Goal: Information Seeking & Learning: Learn about a topic

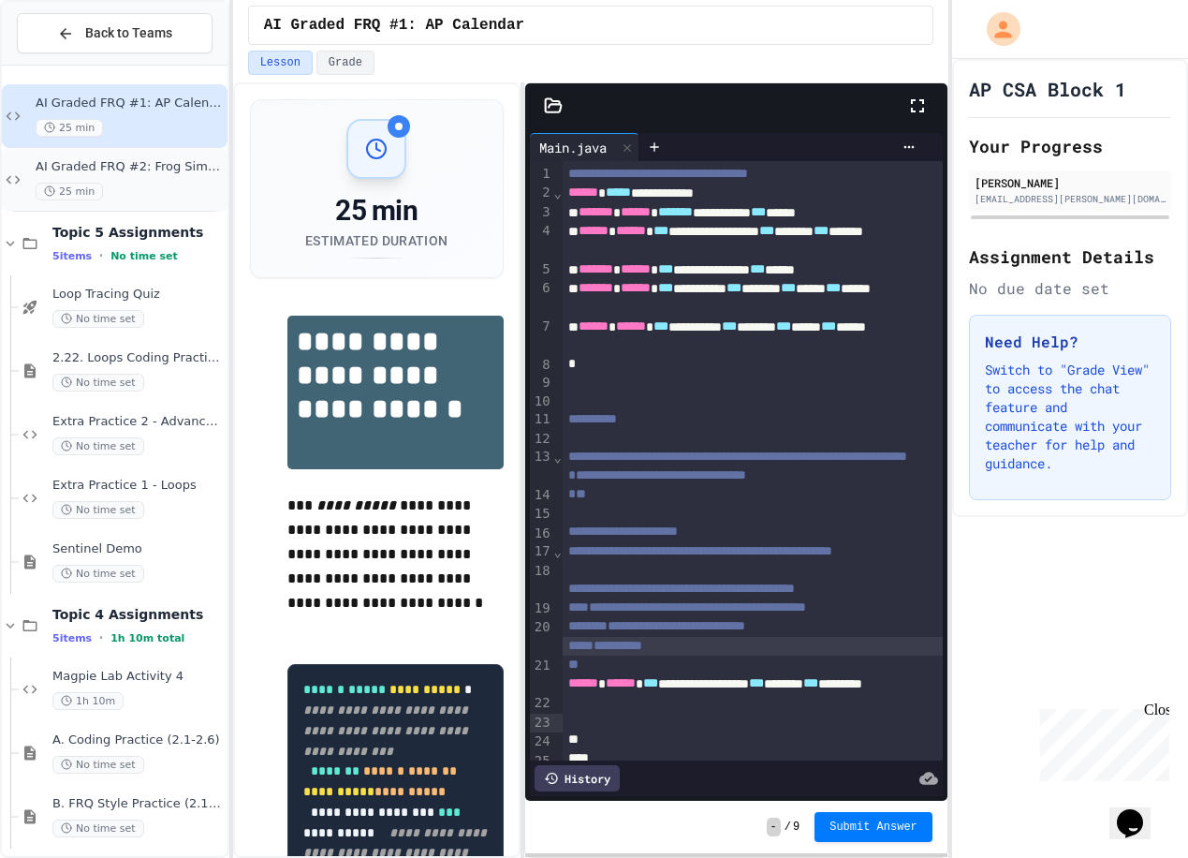
click at [140, 156] on div "AI Graded FRQ #2: Frog Simulation 25 min" at bounding box center [115, 180] width 226 height 64
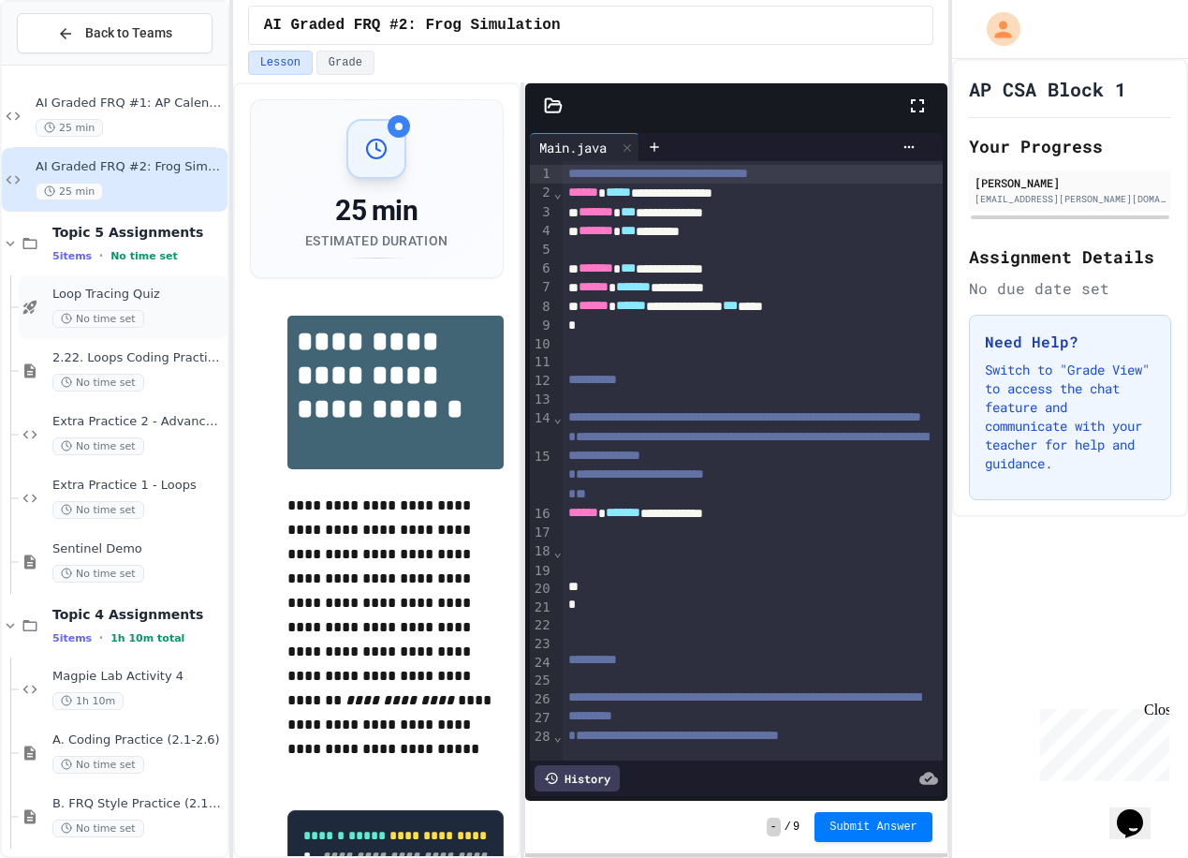
click at [192, 305] on div "Loop Tracing Quiz No time set" at bounding box center [137, 307] width 171 height 41
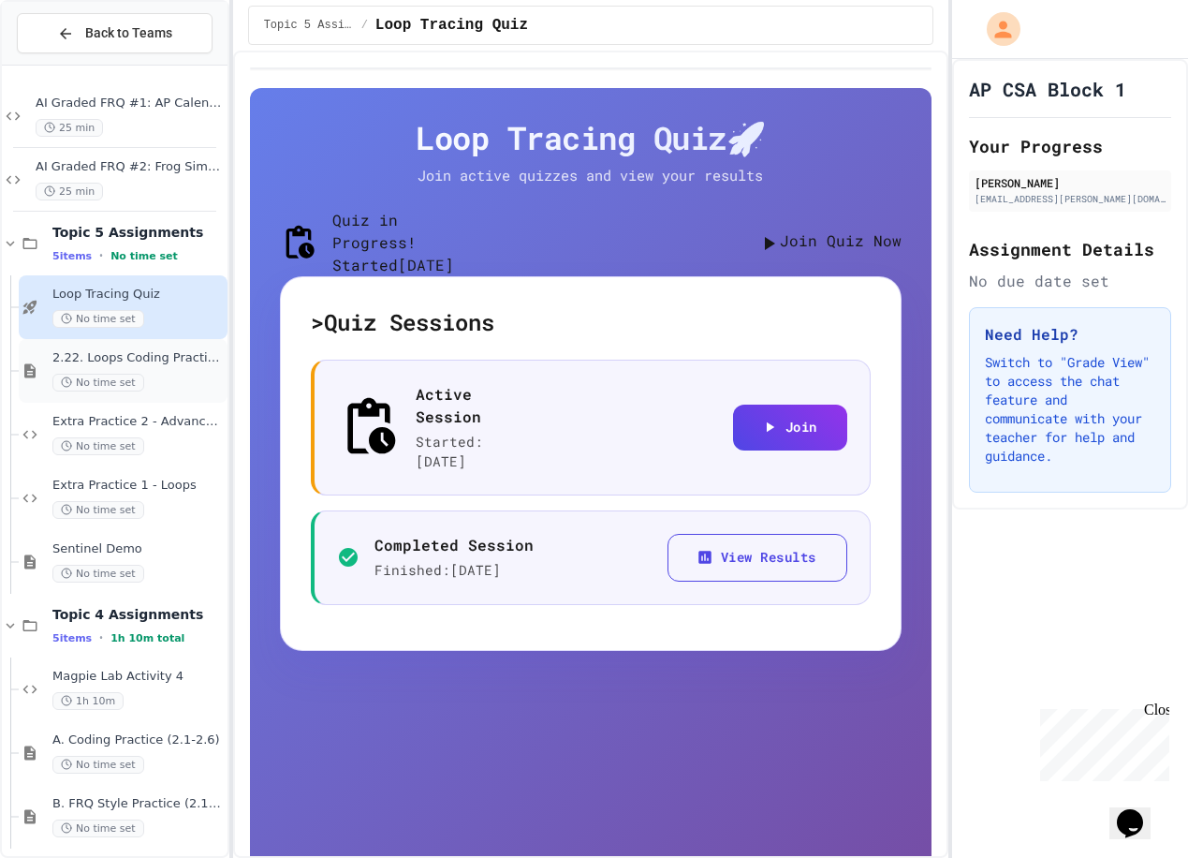
click at [179, 383] on div "No time set" at bounding box center [137, 383] width 171 height 18
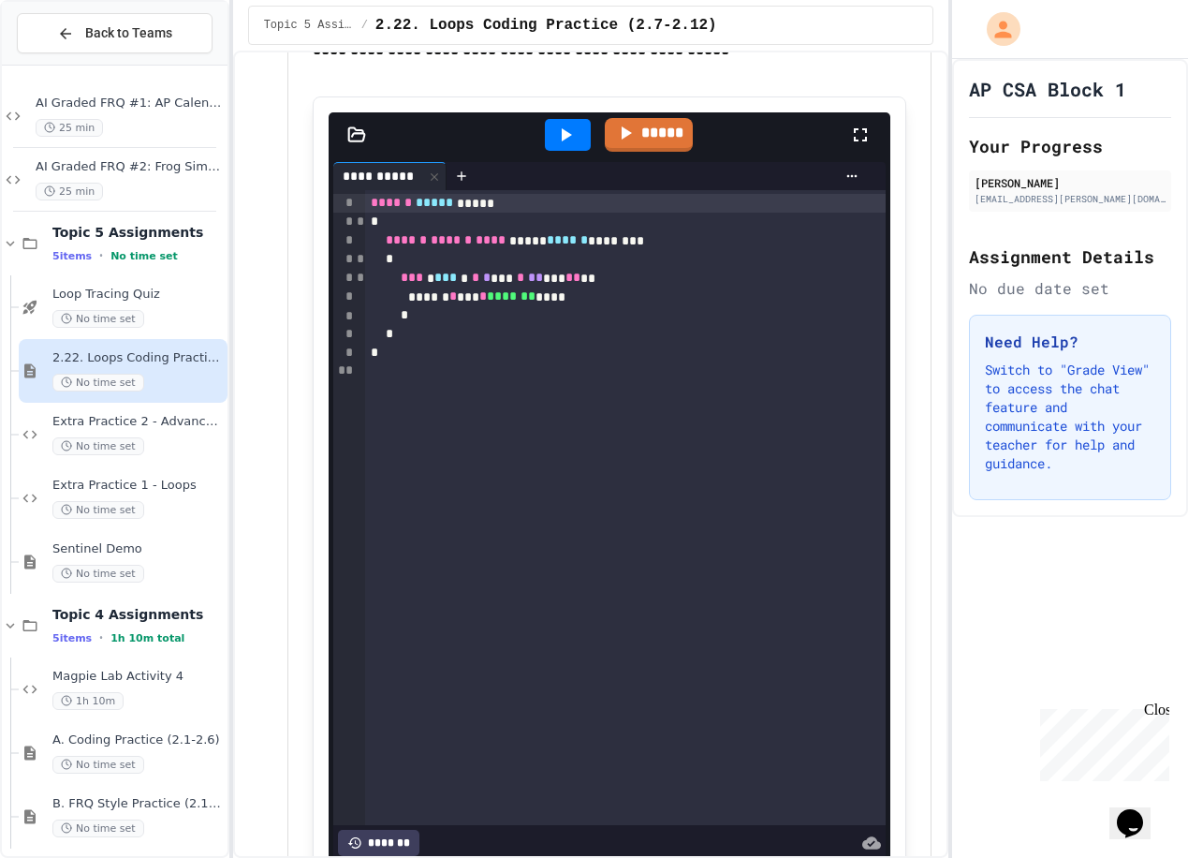
scroll to position [2622, 0]
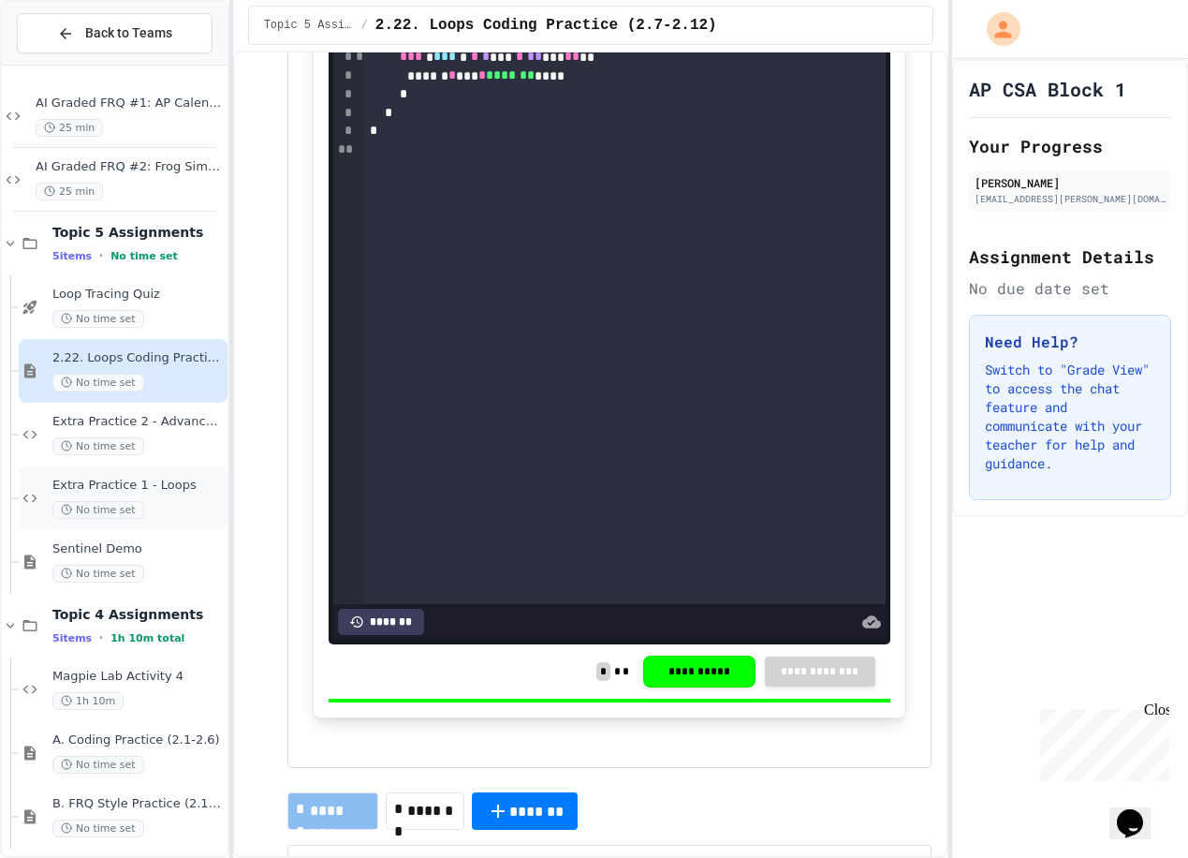
click at [164, 498] on div "Extra Practice 1 - Loops No time set" at bounding box center [137, 498] width 171 height 41
